Goal: Task Accomplishment & Management: Manage account settings

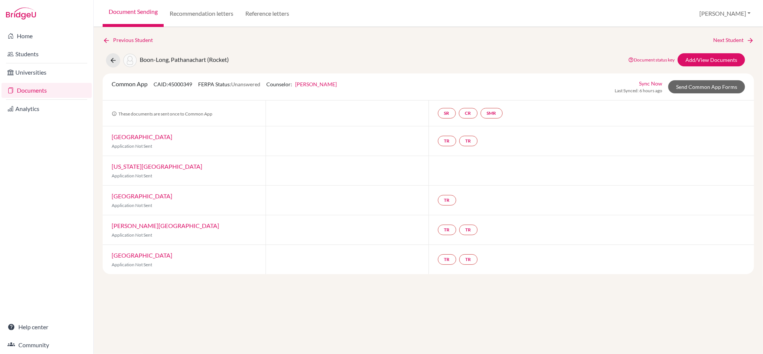
click at [142, 11] on link "Document Sending" at bounding box center [133, 13] width 61 height 27
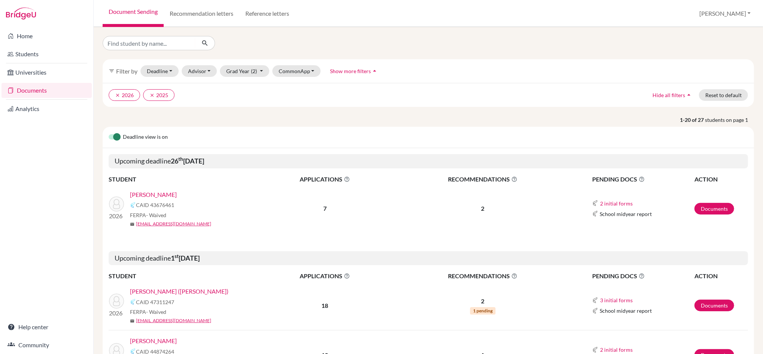
scroll to position [285, 0]
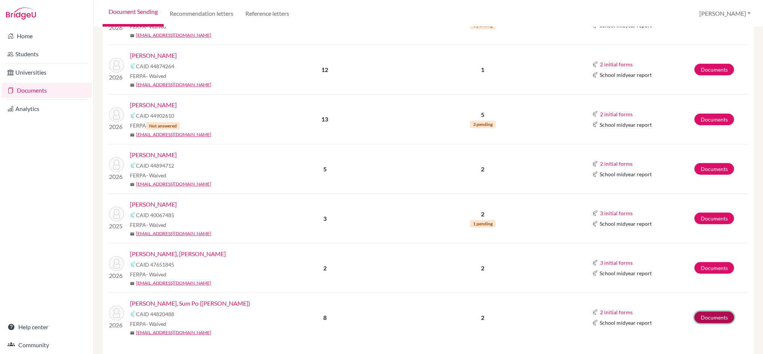
click at [710, 316] on link "Documents" at bounding box center [714, 317] width 40 height 12
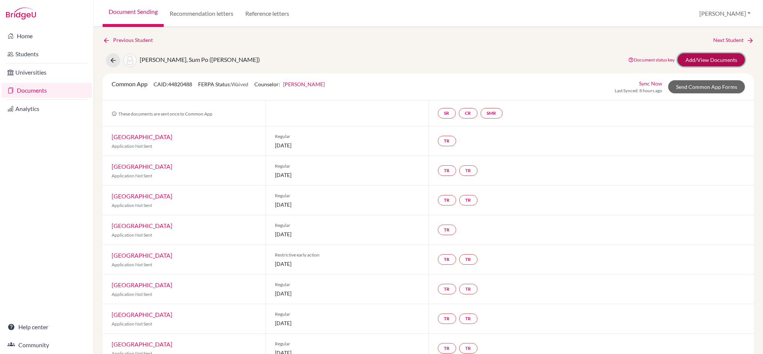
click at [711, 57] on link "Add/View Documents" at bounding box center [711, 59] width 67 height 13
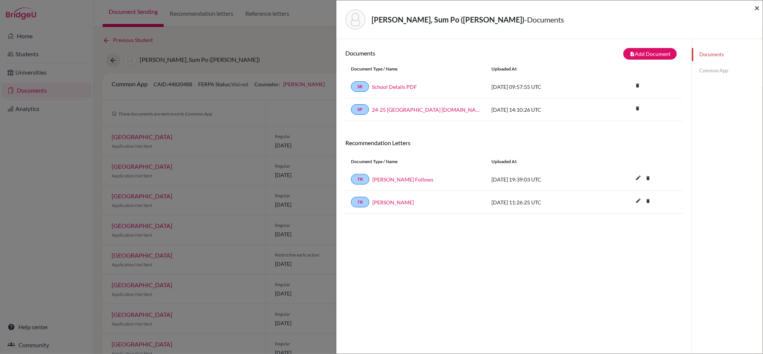
click at [758, 7] on span "×" at bounding box center [756, 7] width 5 height 11
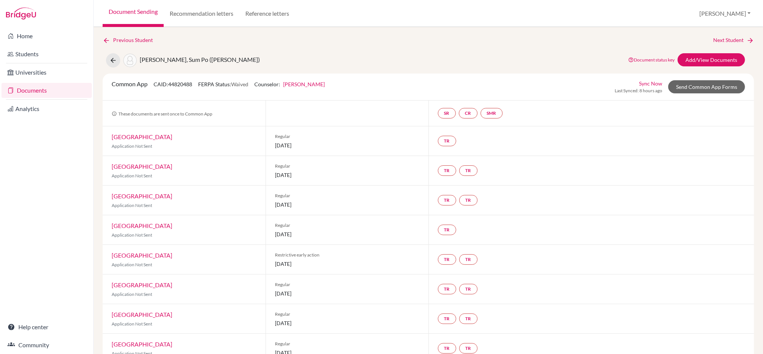
click at [151, 11] on link "Document Sending" at bounding box center [133, 13] width 61 height 27
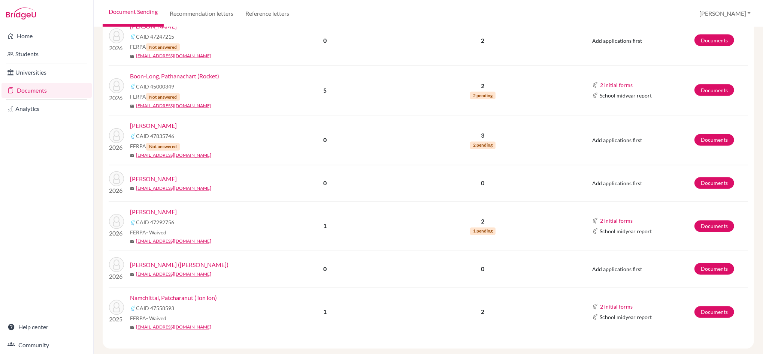
scroll to position [1052, 0]
